Goal: Information Seeking & Learning: Learn about a topic

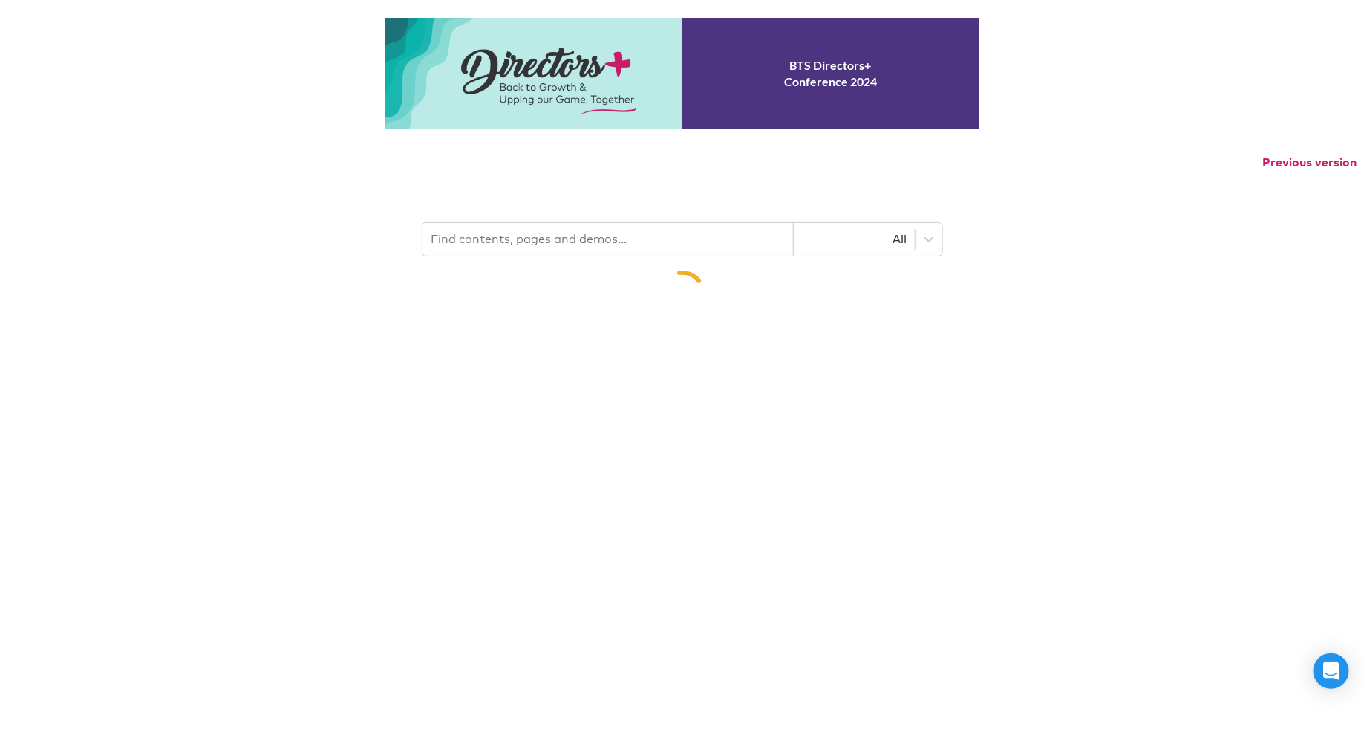
click at [505, 256] on input "text" at bounding box center [608, 239] width 371 height 33
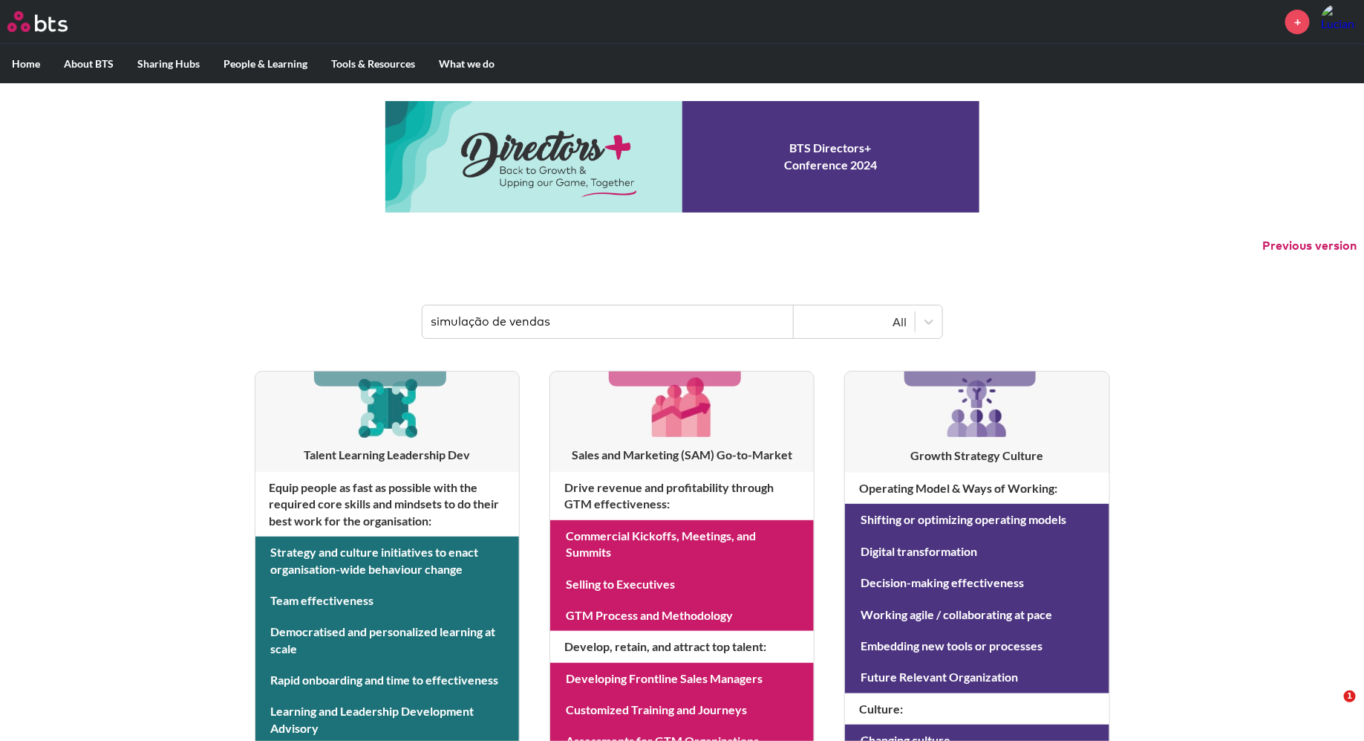
drag, startPoint x: 582, startPoint y: 308, endPoint x: 379, endPoint y: 311, distance: 203.5
click at [380, 312] on header "simulação de vendas All" at bounding box center [682, 314] width 1364 height 77
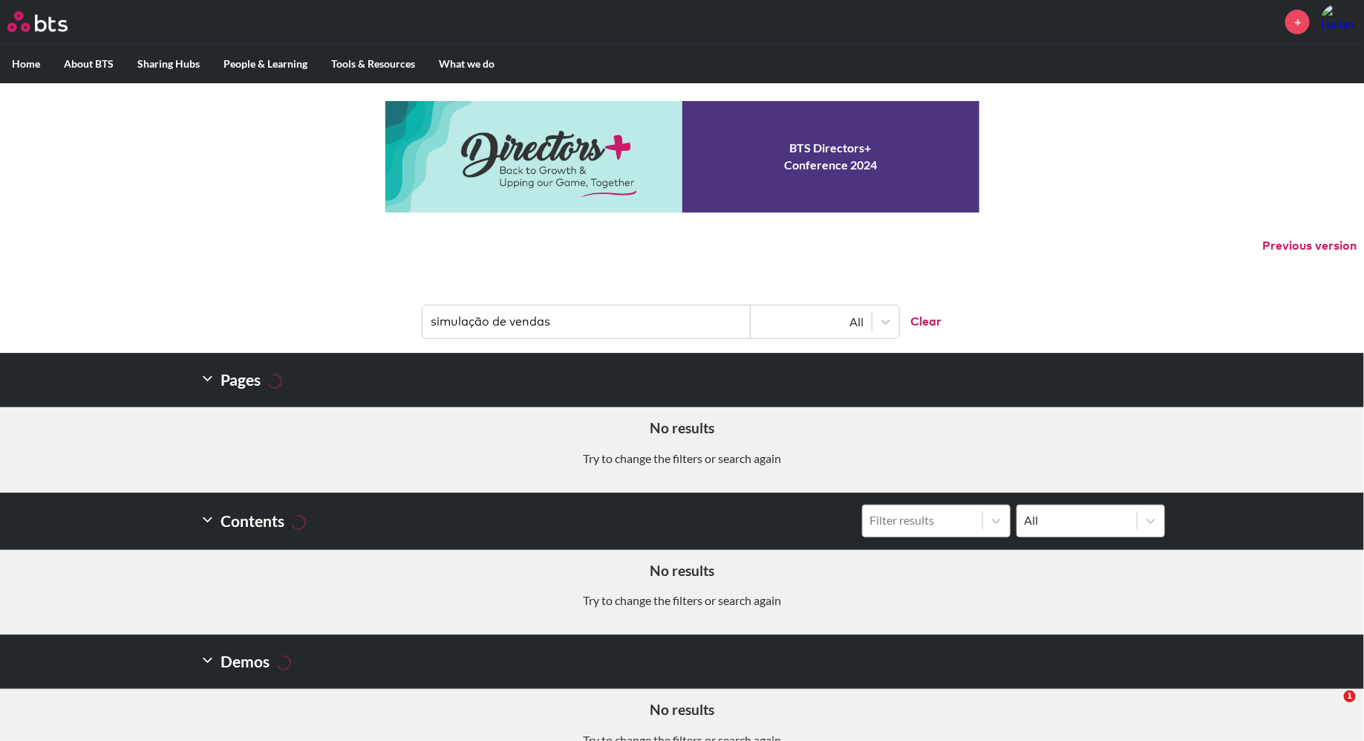
drag, startPoint x: 572, startPoint y: 322, endPoint x: 437, endPoint y: 315, distance: 135.4
click at [438, 318] on input "simulação de vendas" at bounding box center [587, 321] width 328 height 33
type input "s"
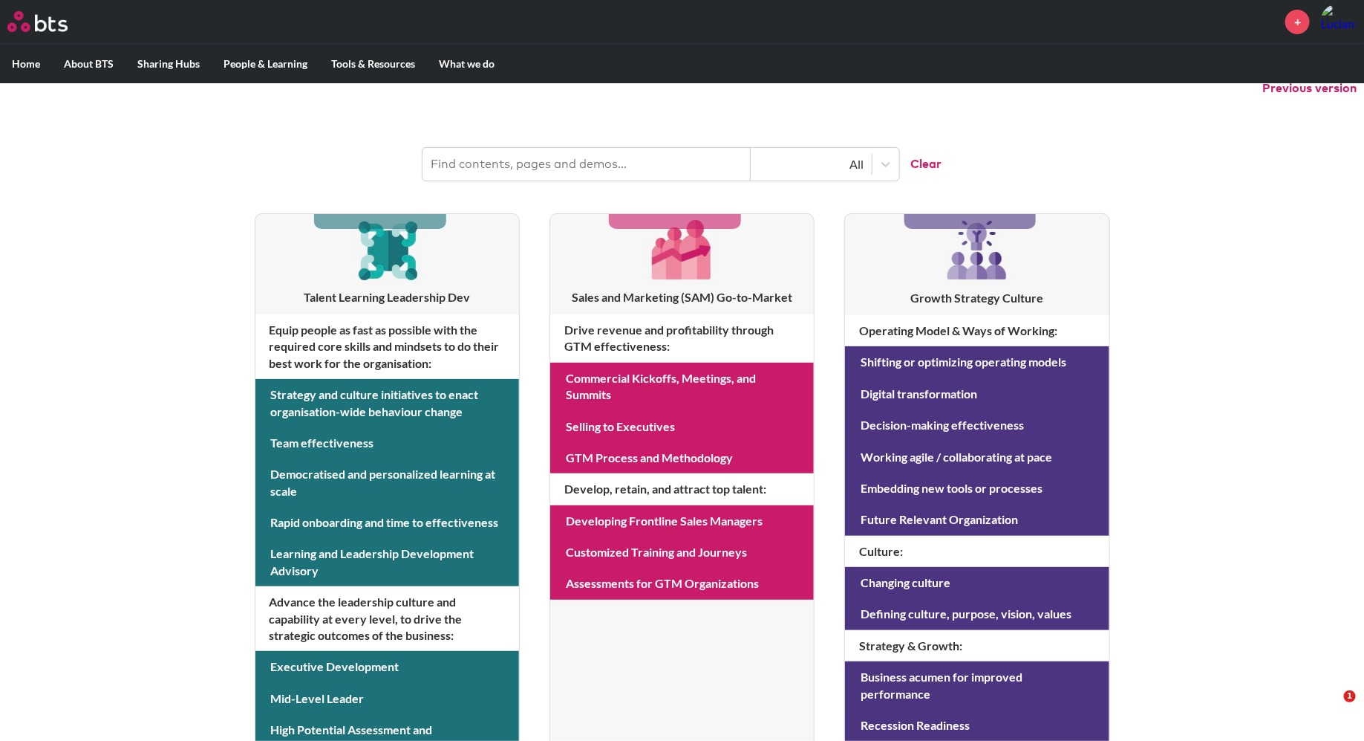
scroll to position [168, 0]
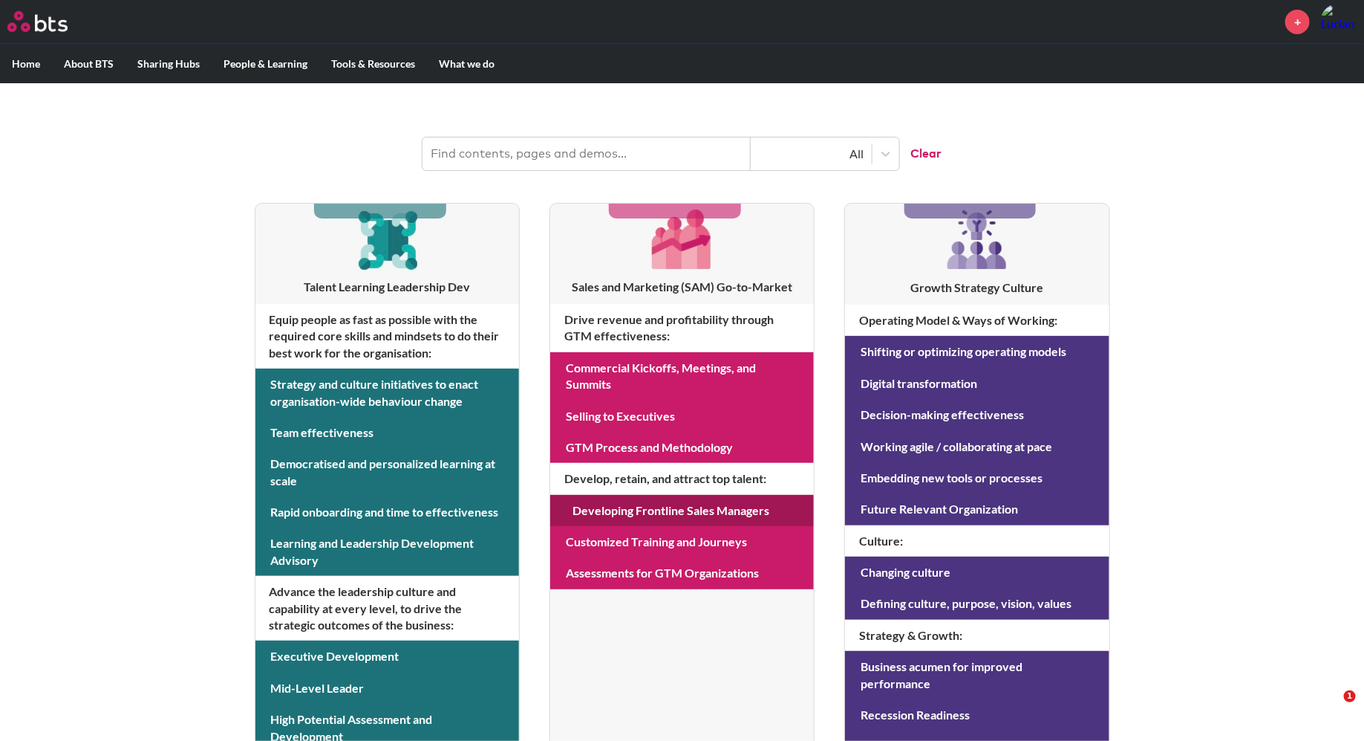
click at [651, 510] on link at bounding box center [682, 510] width 264 height 31
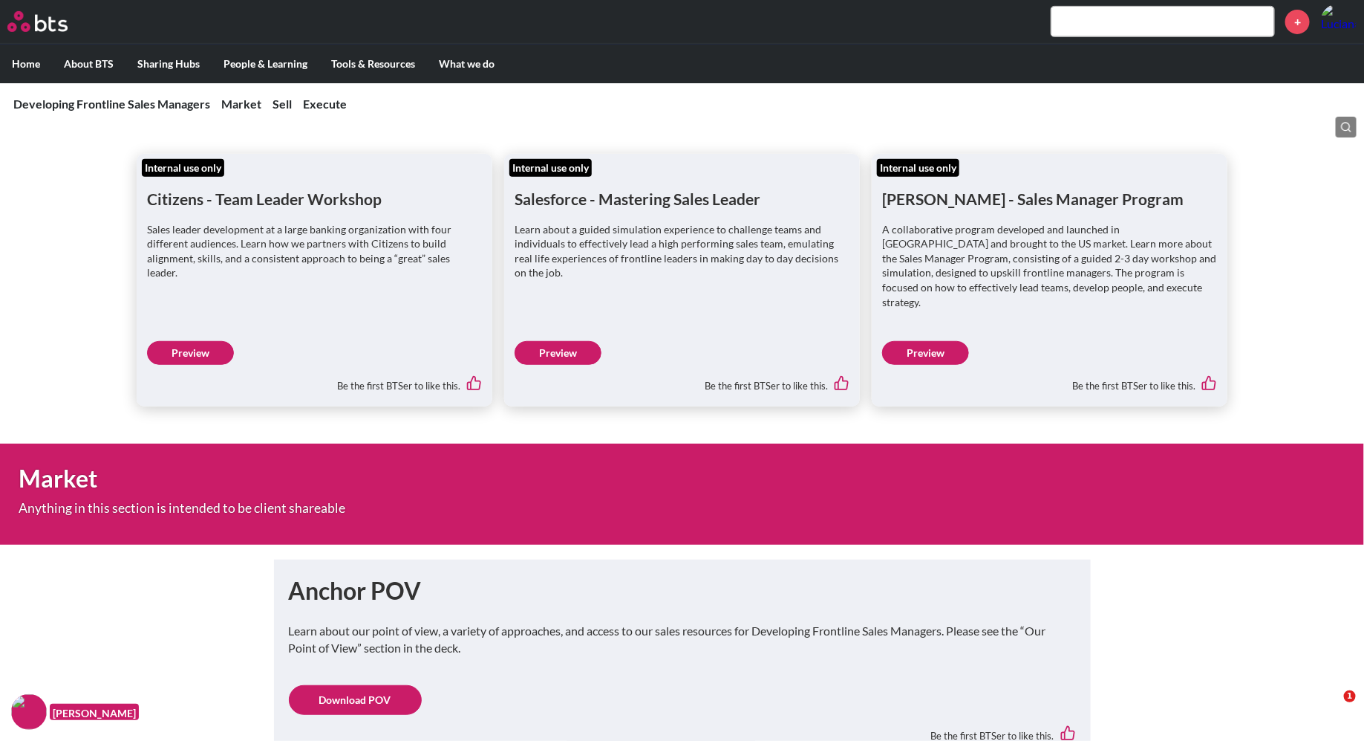
scroll to position [309, 0]
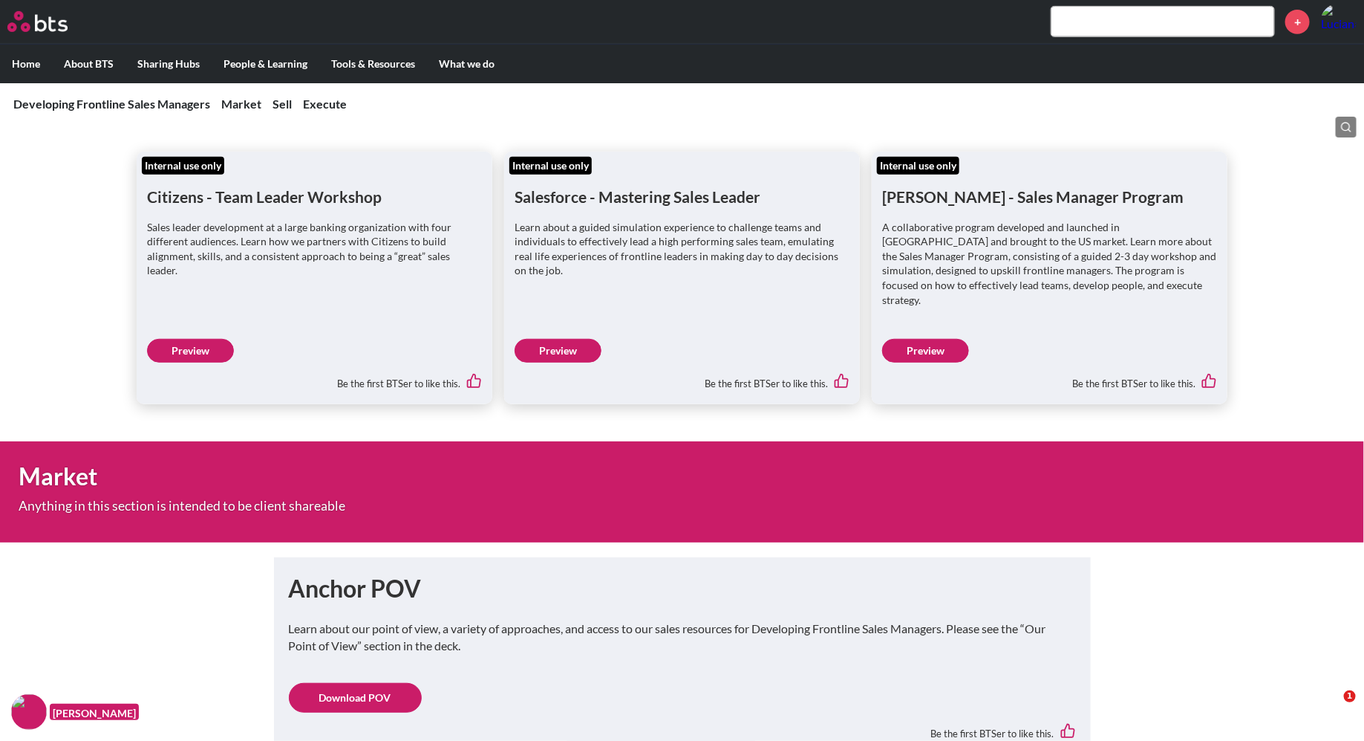
click at [572, 339] on link "Preview" at bounding box center [558, 351] width 87 height 24
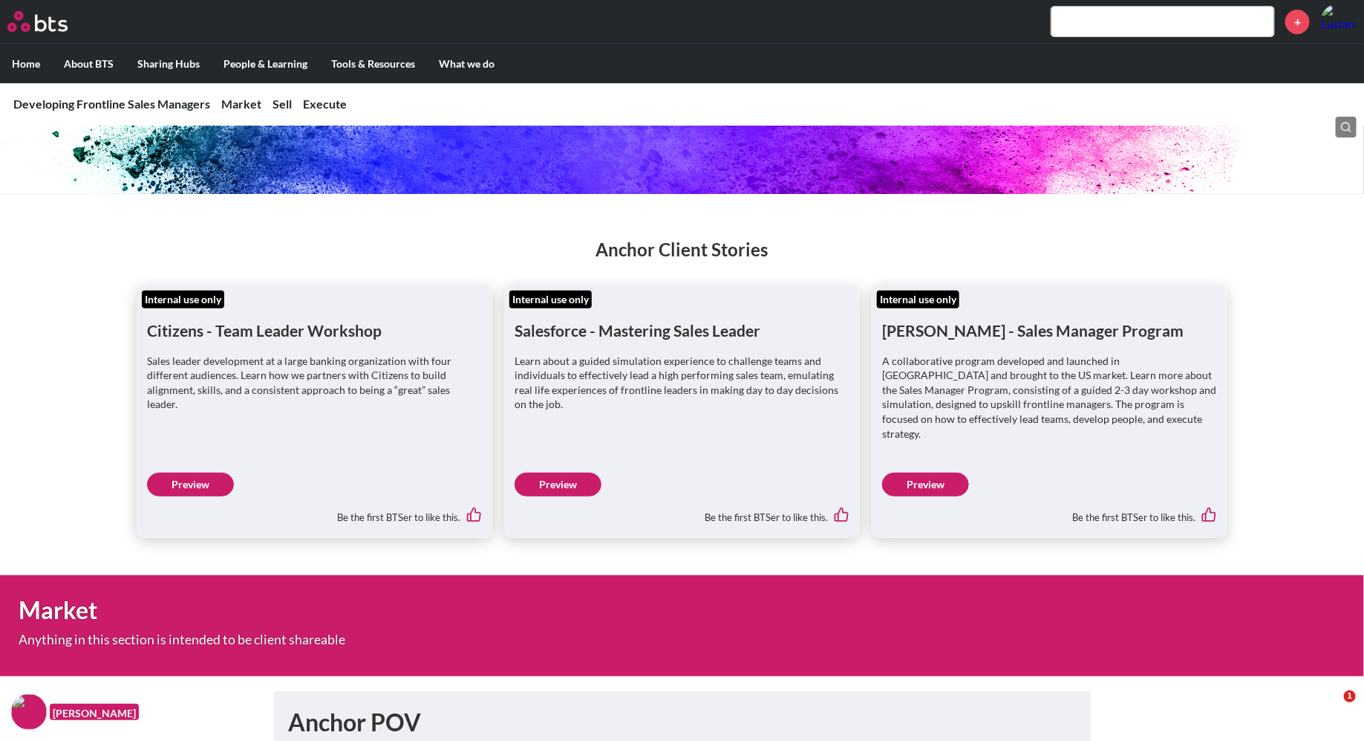
scroll to position [0, 0]
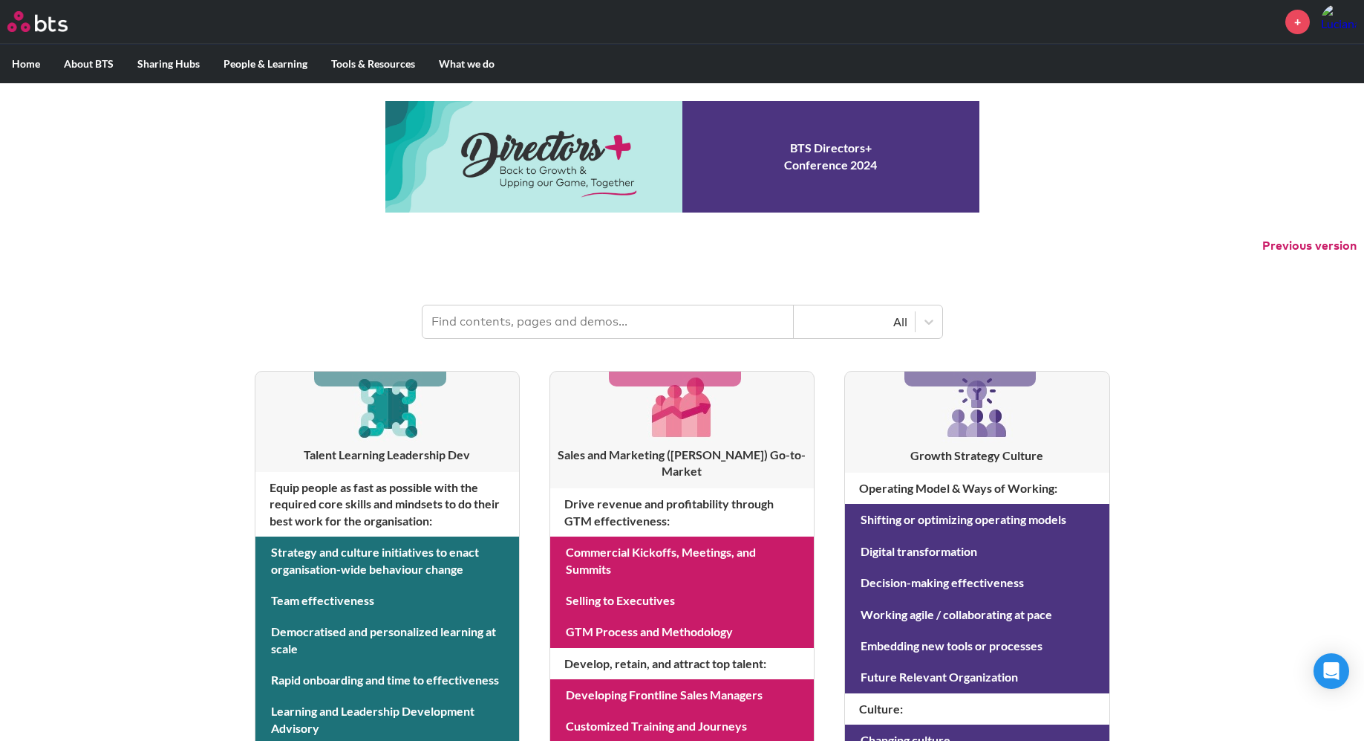
scroll to position [168, 0]
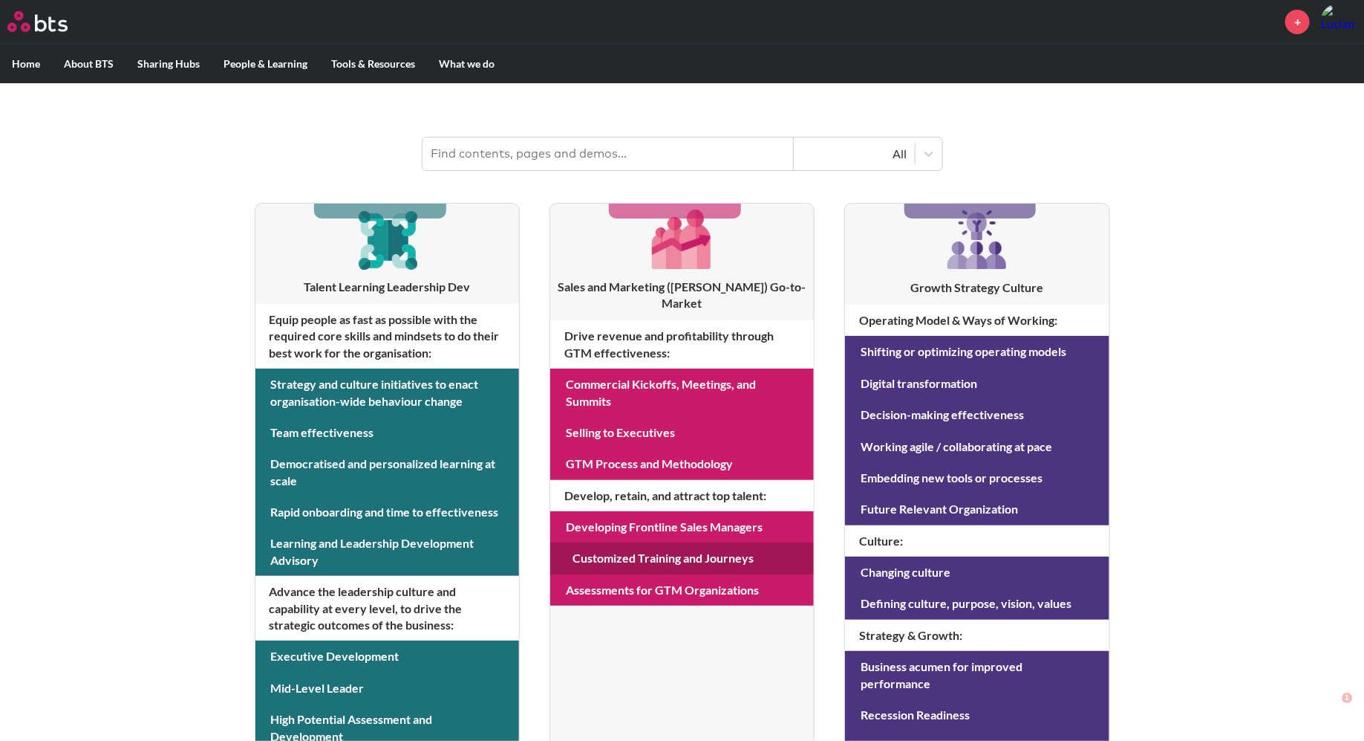
click at [664, 542] on link at bounding box center [682, 557] width 264 height 31
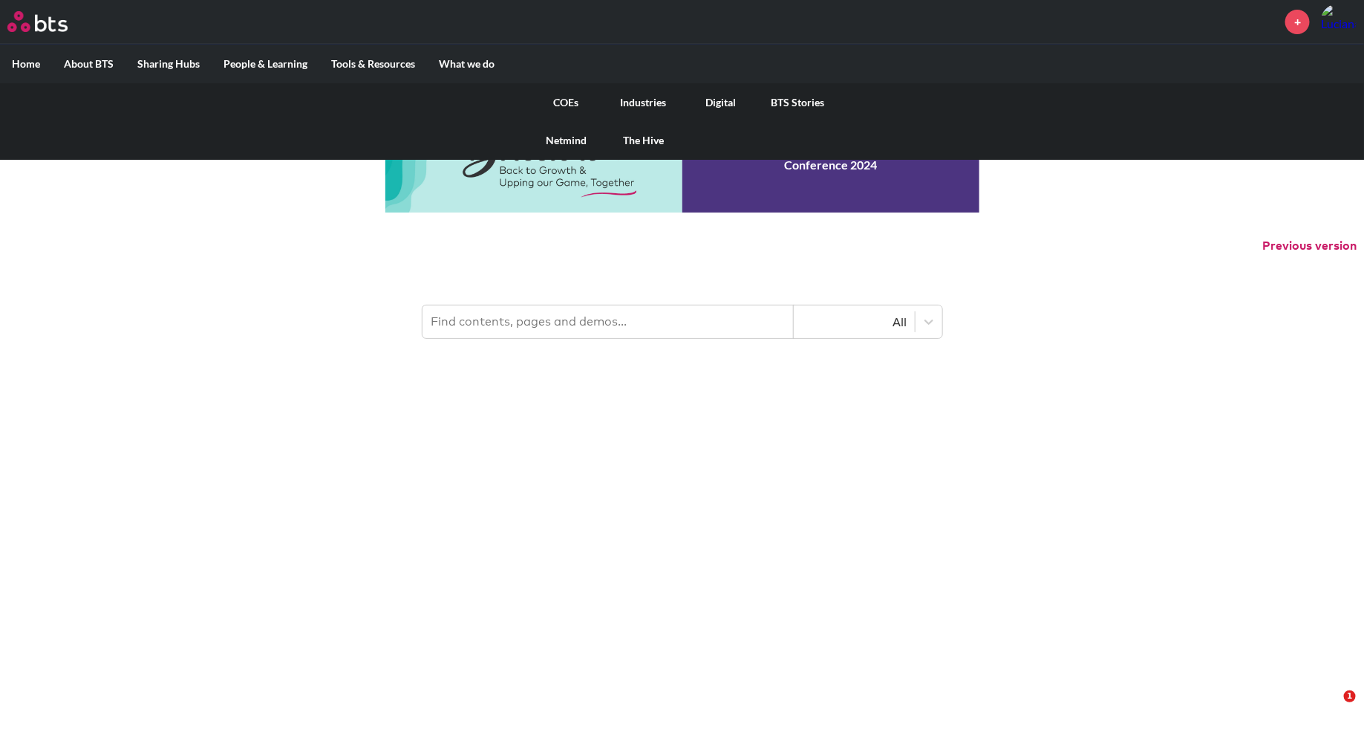
click at [781, 100] on link "BTS Stories" at bounding box center [798, 102] width 77 height 39
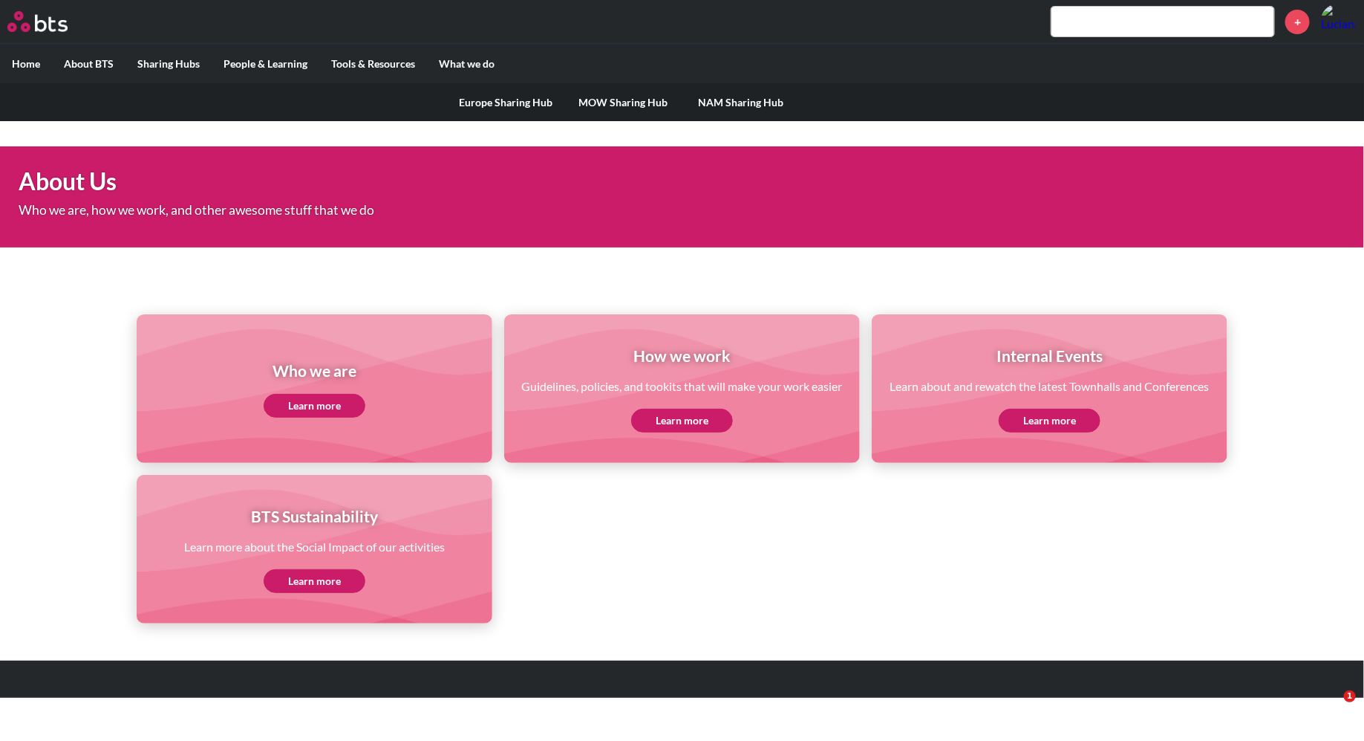
click at [180, 60] on label "Sharing Hubs" at bounding box center [169, 64] width 86 height 39
click at [0, 0] on input "Sharing Hubs" at bounding box center [0, 0] width 0 height 0
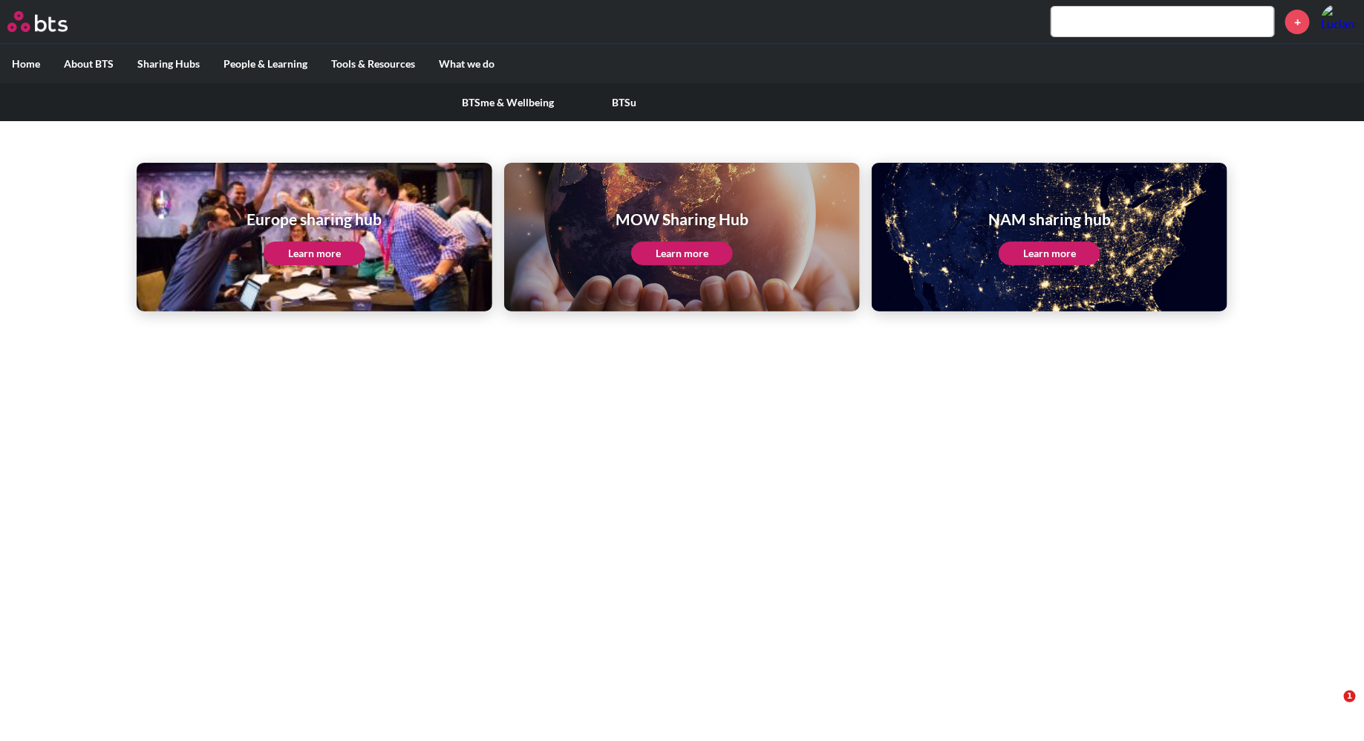
click at [250, 67] on label "People & Learning" at bounding box center [266, 64] width 108 height 39
click at [0, 0] on input "People & Learning" at bounding box center [0, 0] width 0 height 0
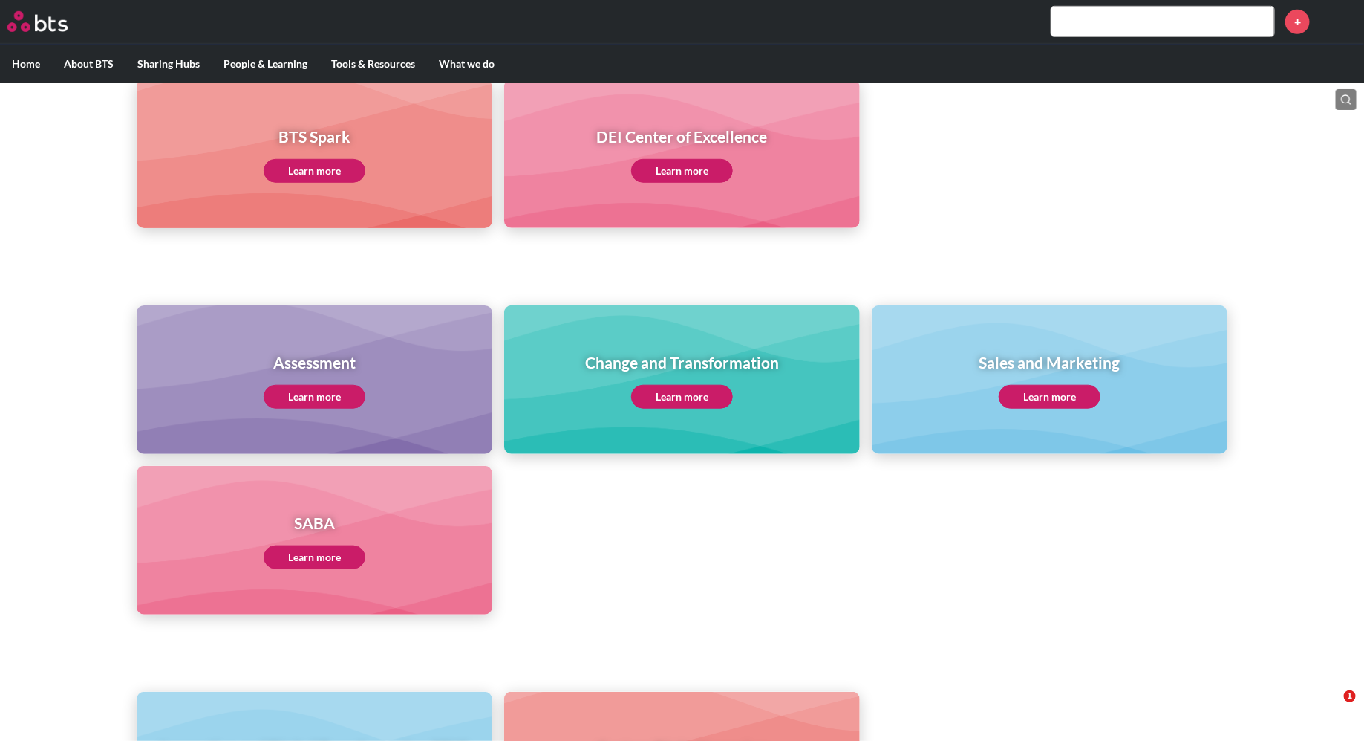
scroll to position [436, 0]
click at [1066, 395] on link "Learn more" at bounding box center [1050, 396] width 102 height 24
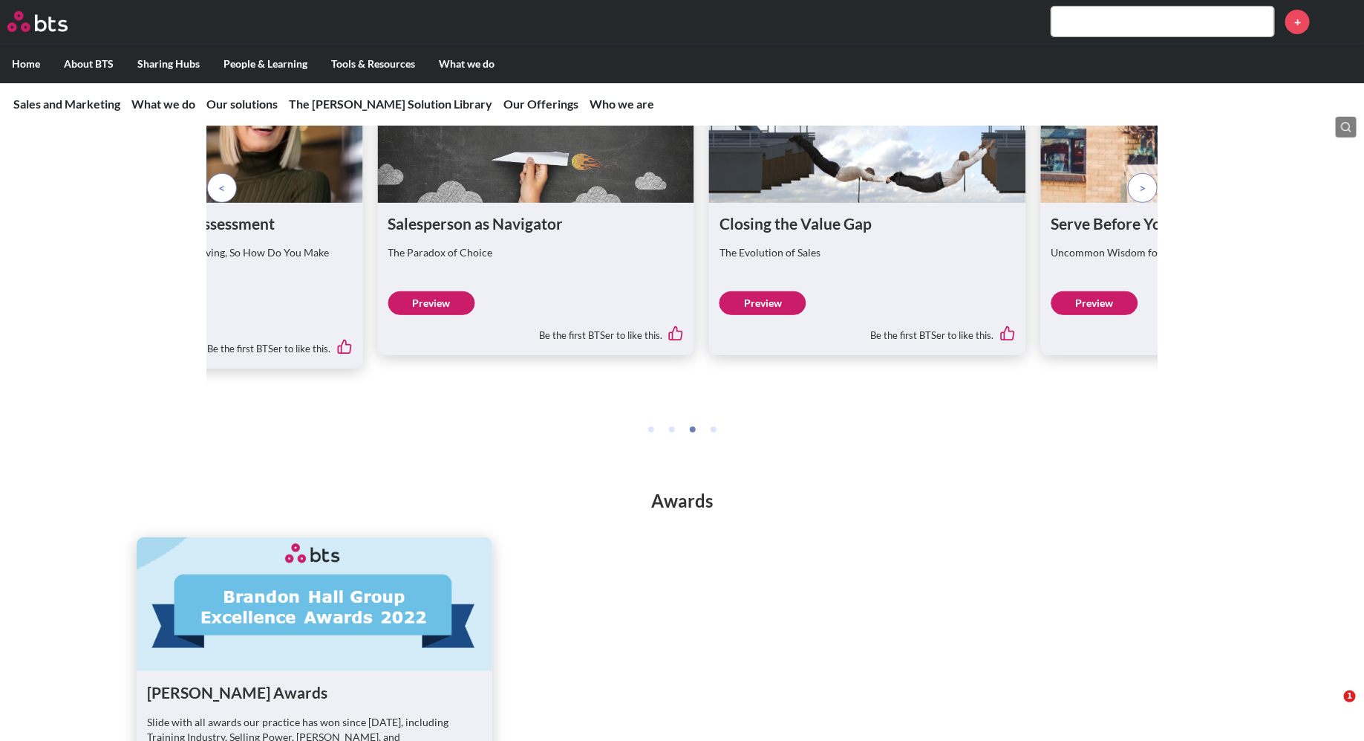
scroll to position [3028, 0]
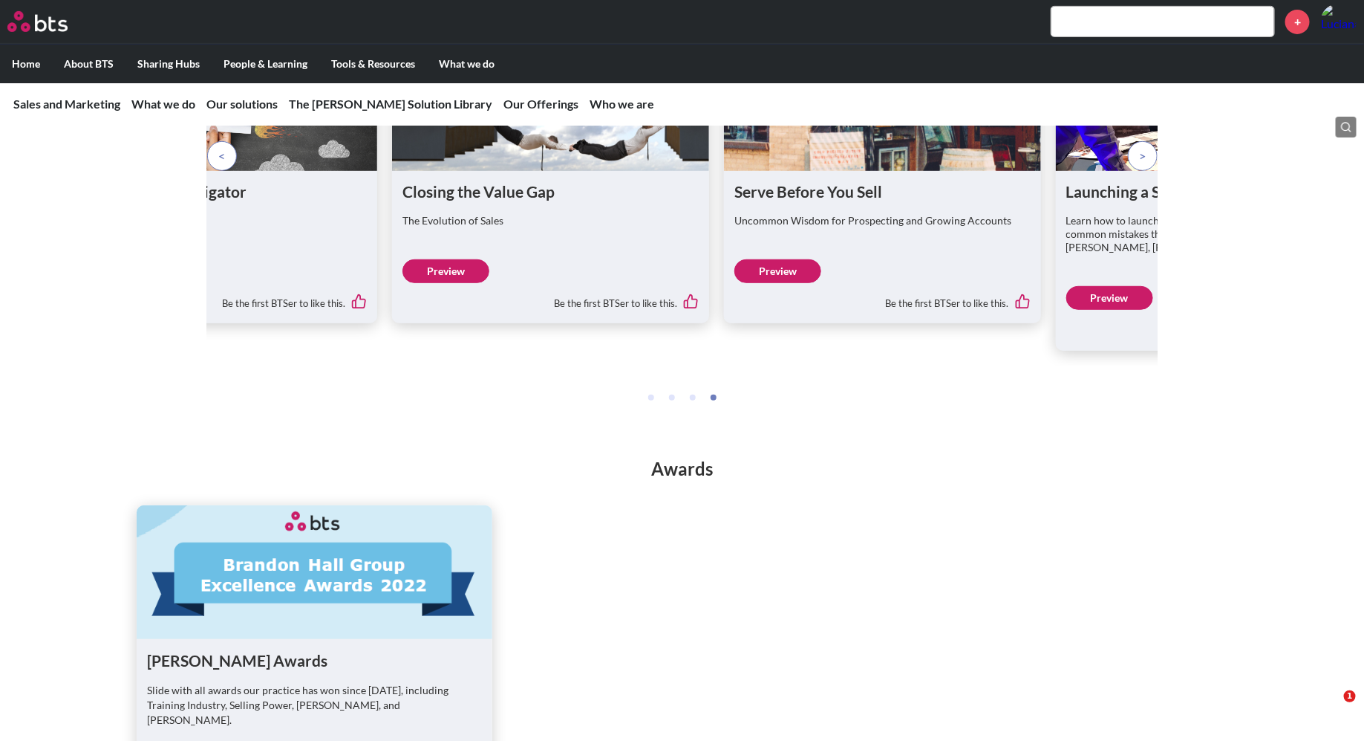
click at [653, 404] on ul at bounding box center [682, 396] width 946 height 16
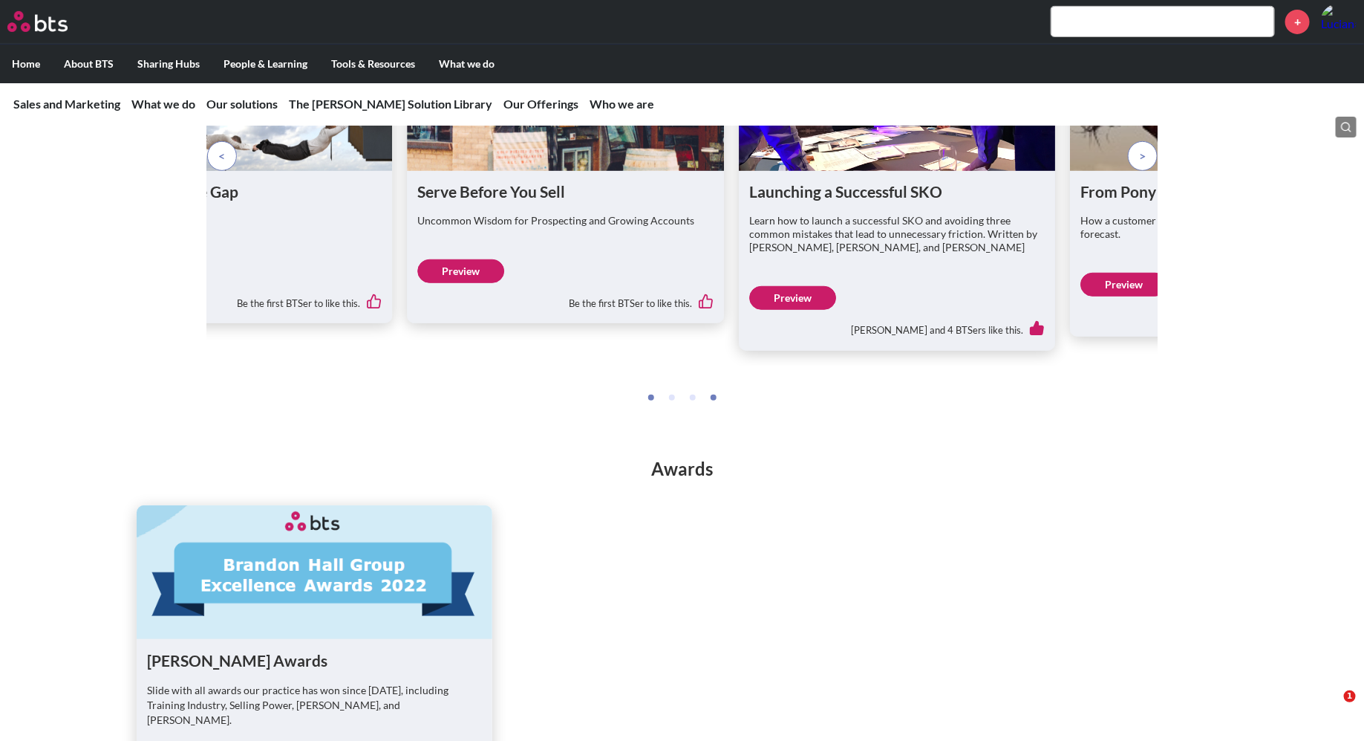
click at [651, 400] on li at bounding box center [651, 397] width 6 height 6
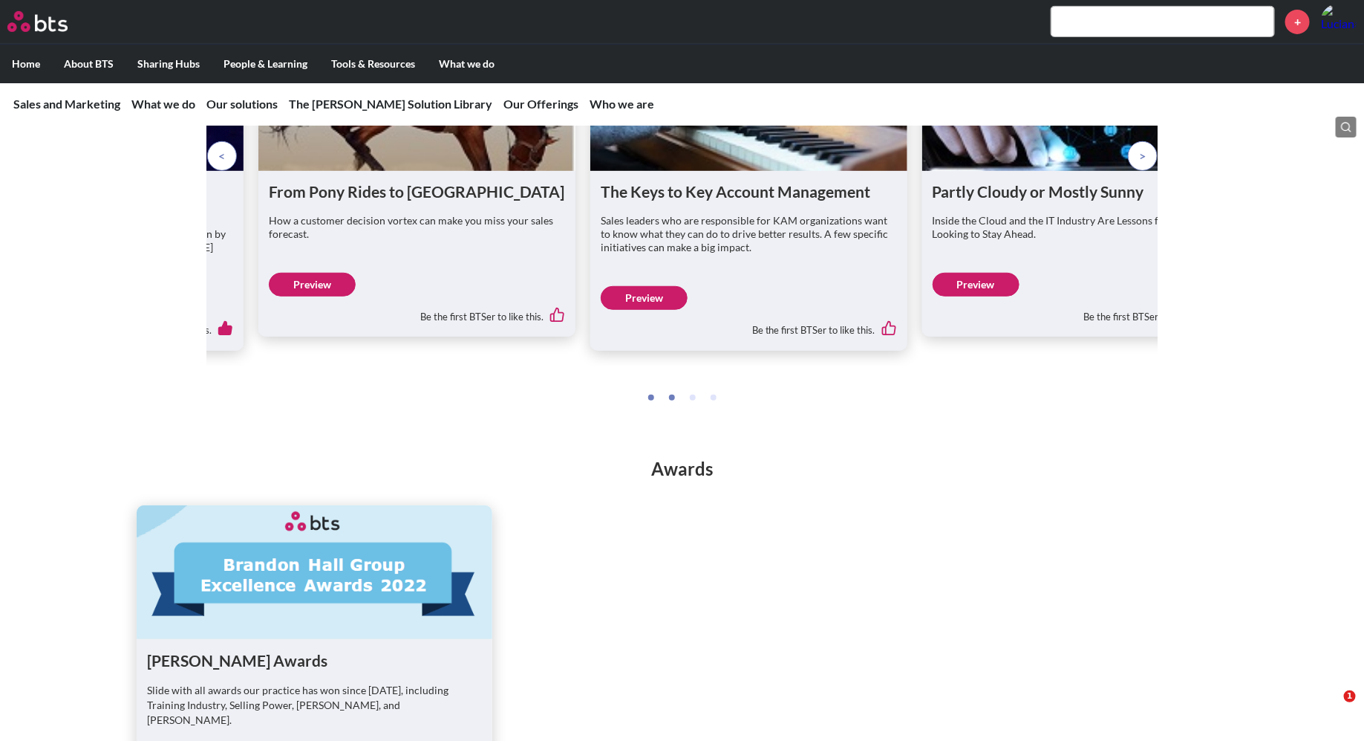
click at [674, 400] on li at bounding box center [672, 397] width 6 height 6
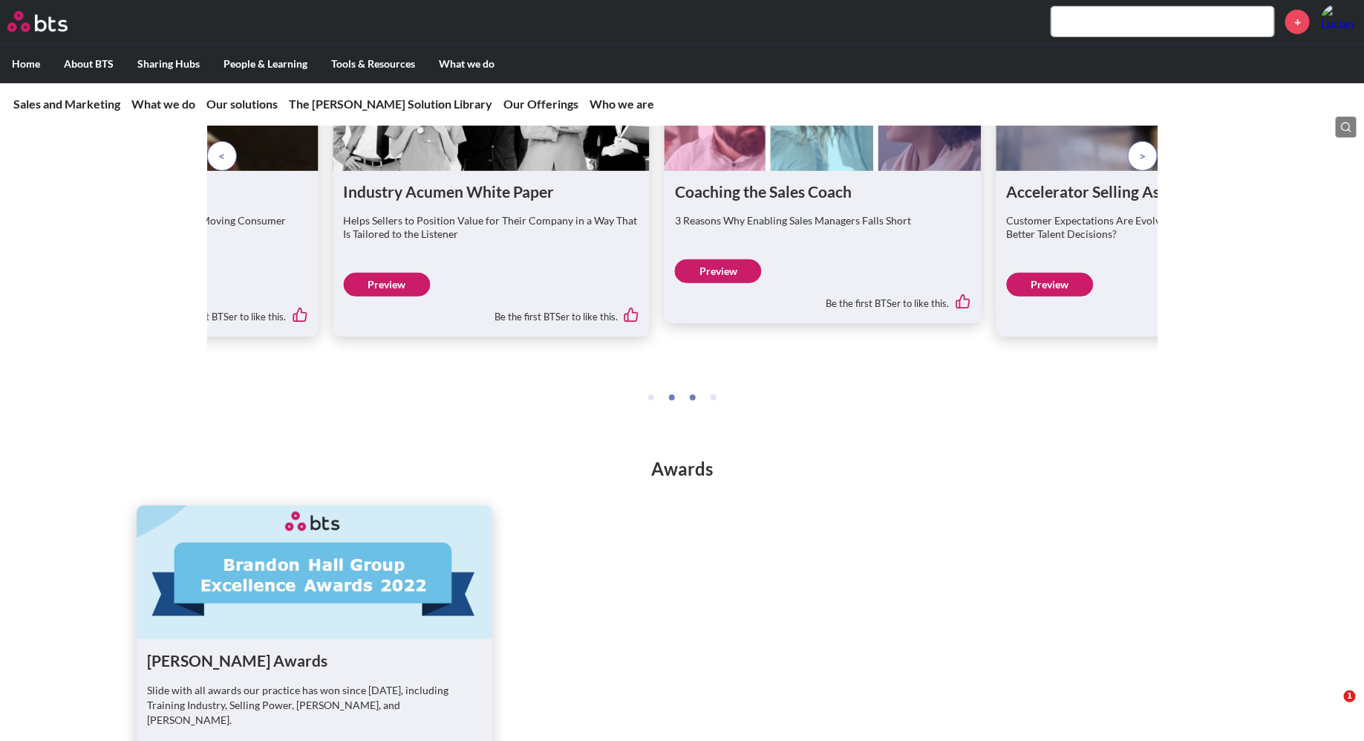
click at [692, 400] on li at bounding box center [693, 397] width 6 height 6
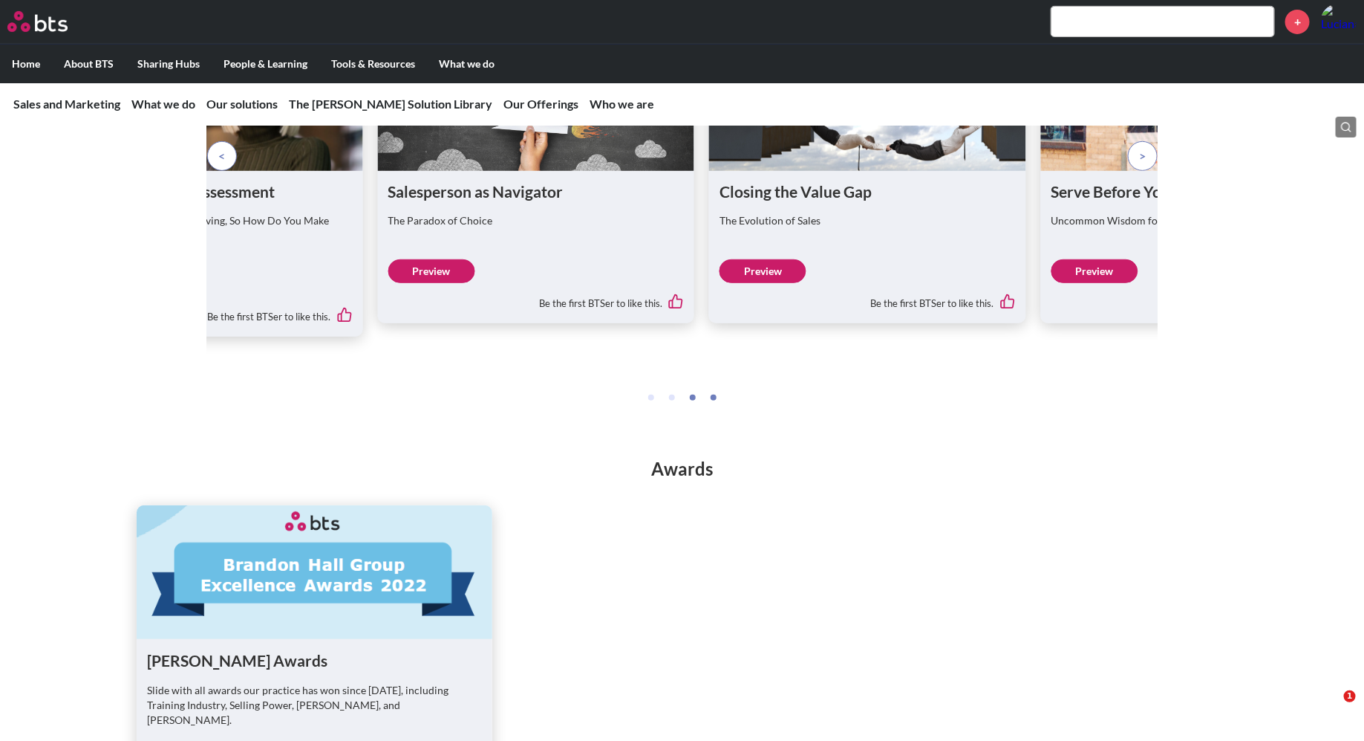
click at [711, 400] on li at bounding box center [714, 397] width 6 height 6
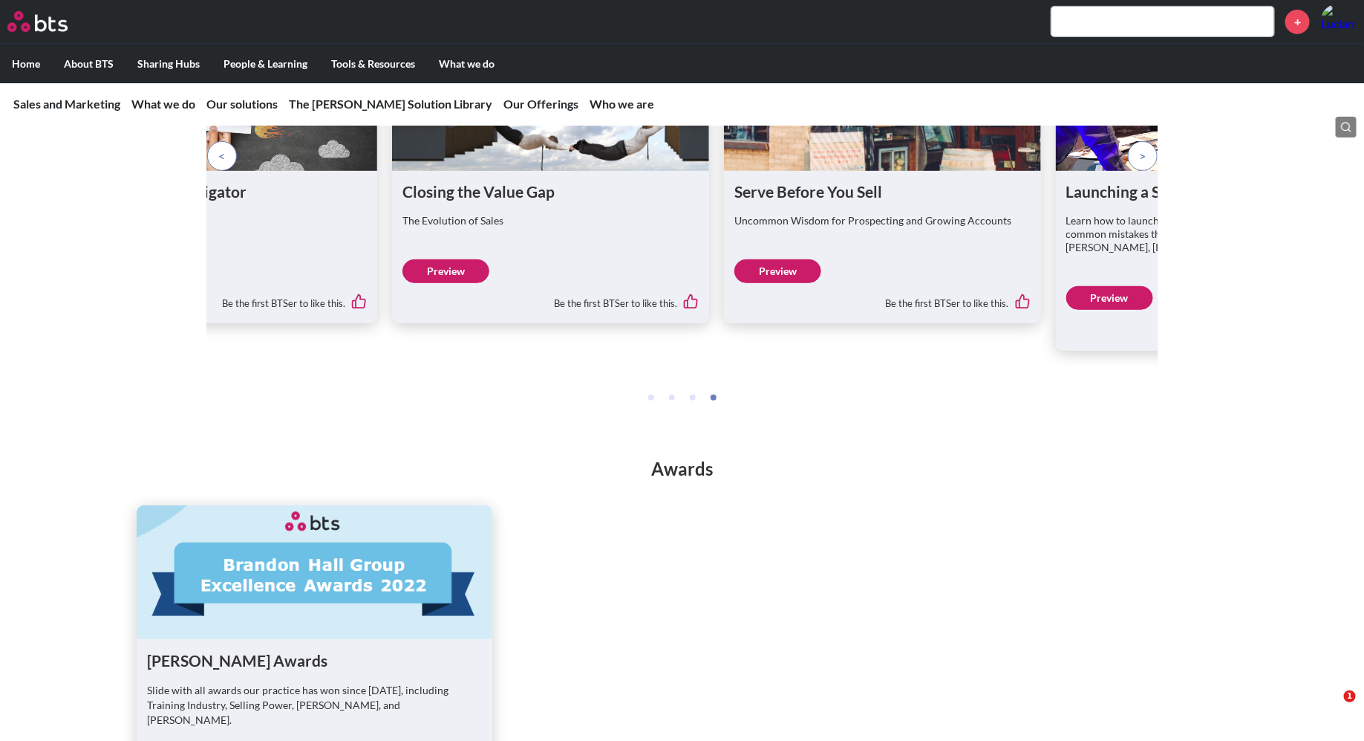
click at [455, 283] on link "Preview" at bounding box center [446, 271] width 87 height 24
click at [789, 283] on link "Preview" at bounding box center [778, 271] width 87 height 24
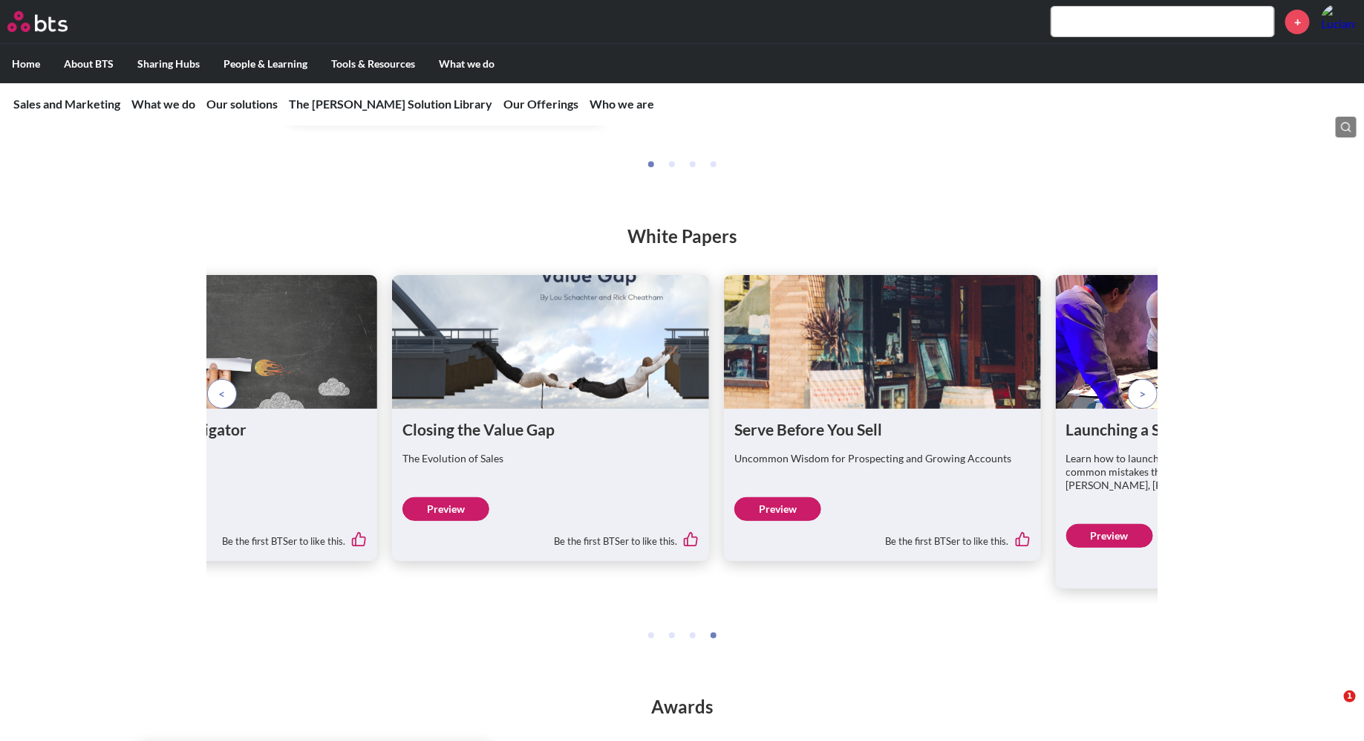
scroll to position [2747, 0]
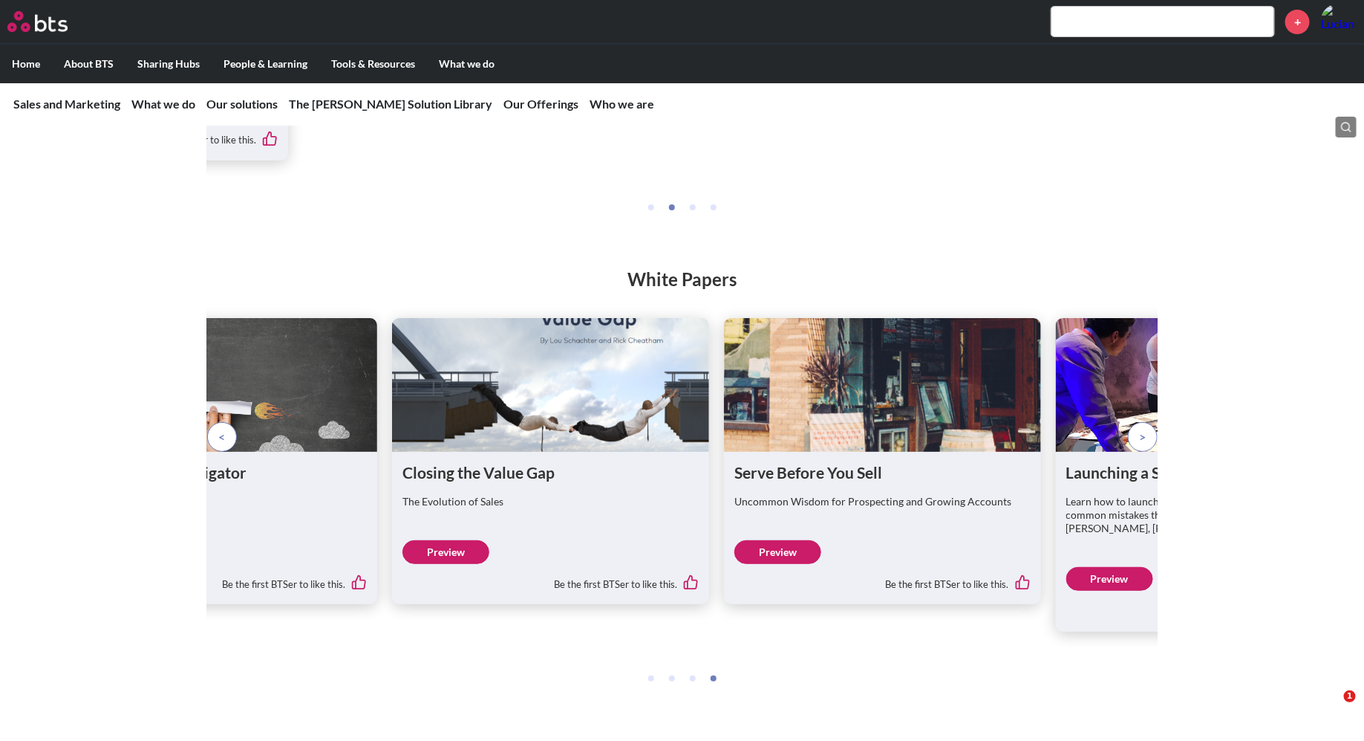
click at [1096, 452] on figure at bounding box center [1214, 385] width 317 height 134
click at [1144, 445] on span at bounding box center [1142, 437] width 7 height 16
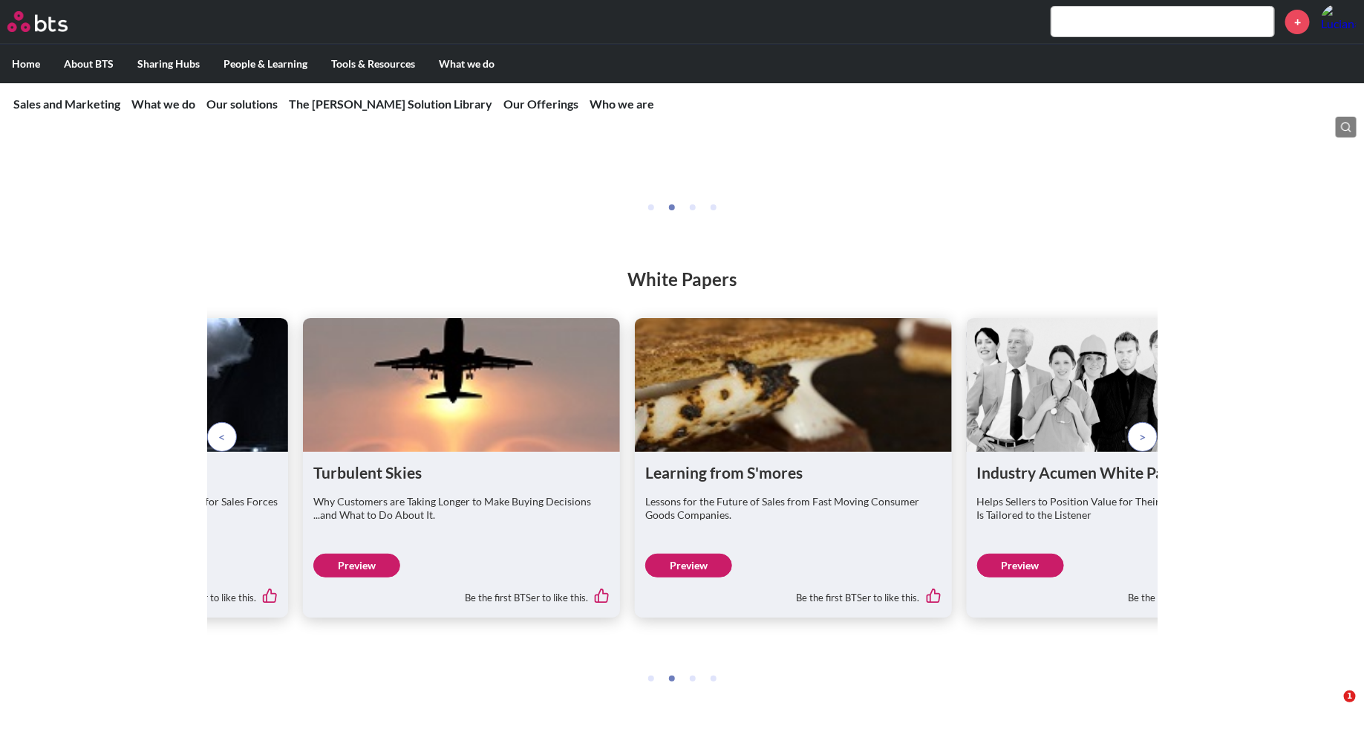
click at [1142, 445] on span at bounding box center [1142, 437] width 7 height 16
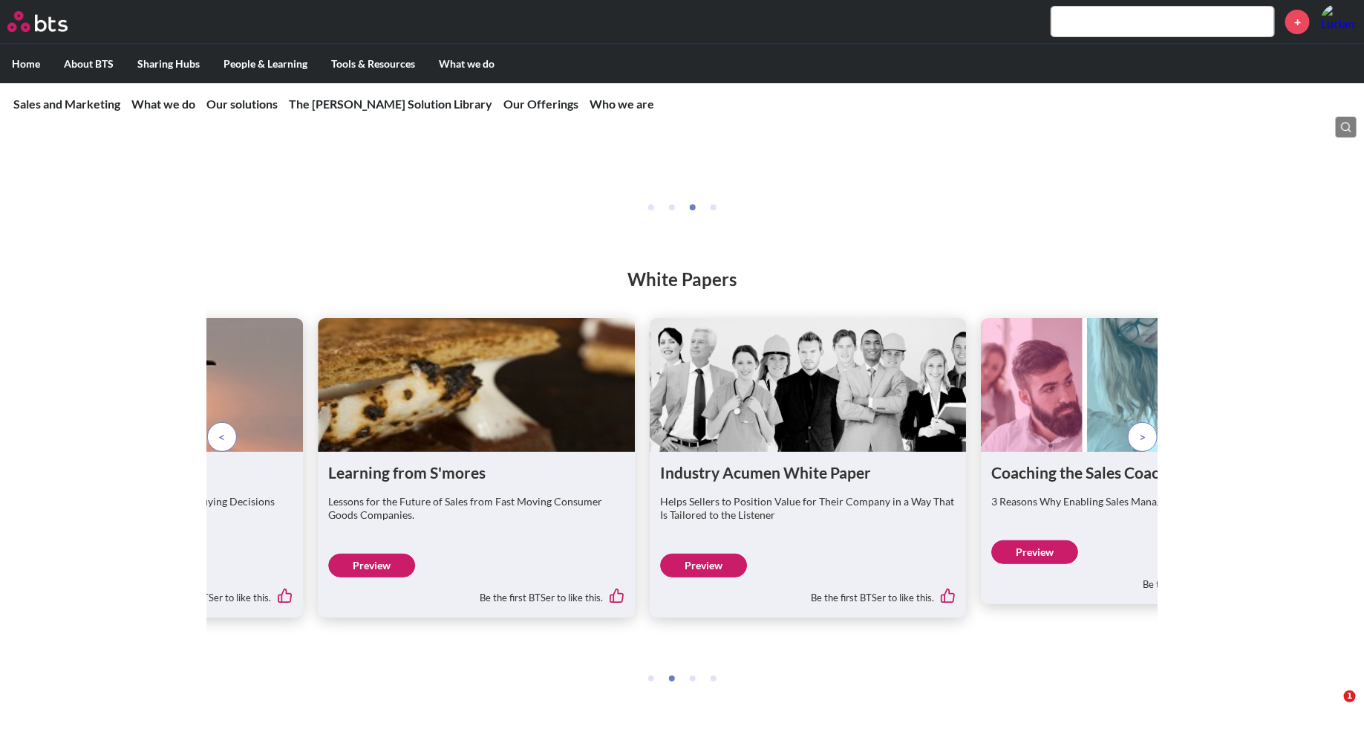
click at [713, 577] on link "Preview" at bounding box center [703, 565] width 87 height 24
